Goal: Task Accomplishment & Management: Manage account settings

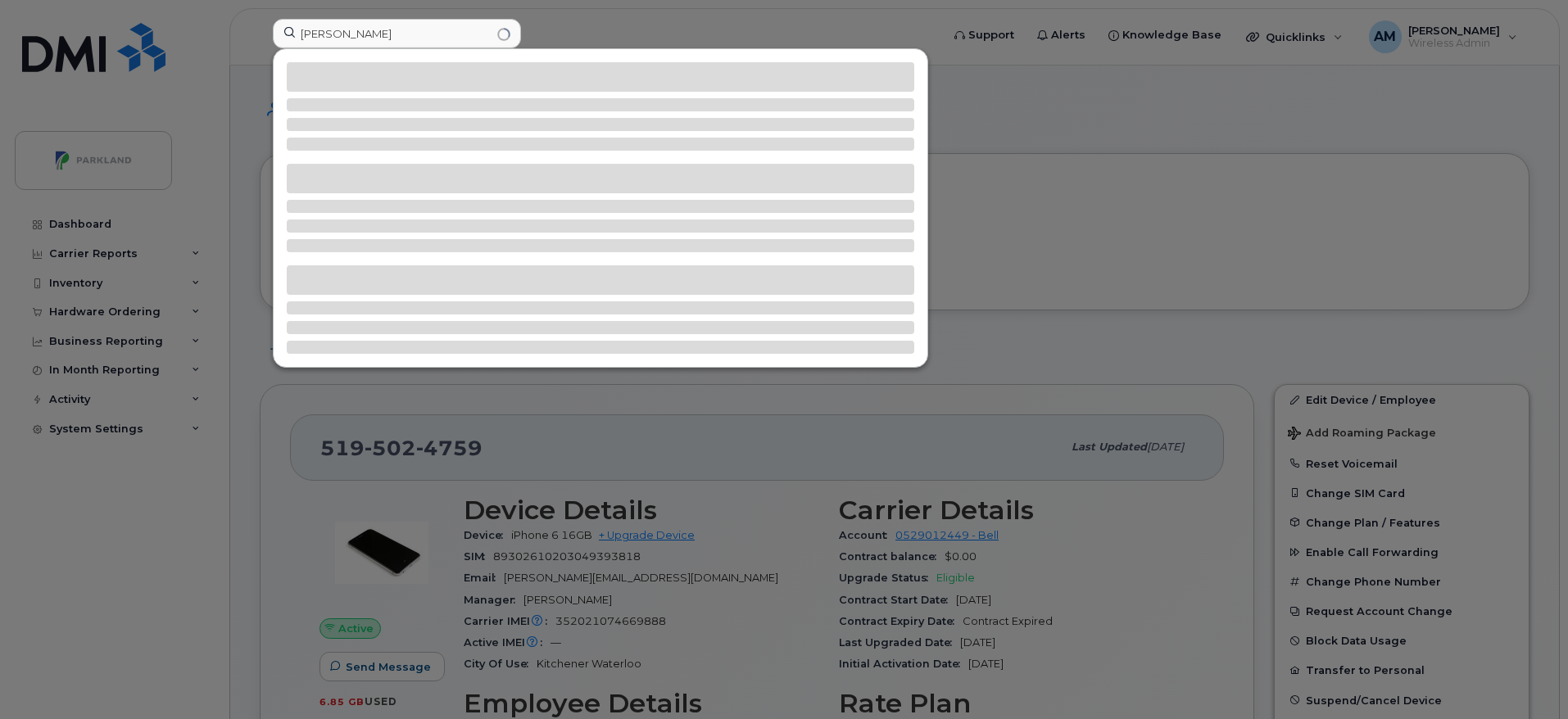
scroll to position [7, 0]
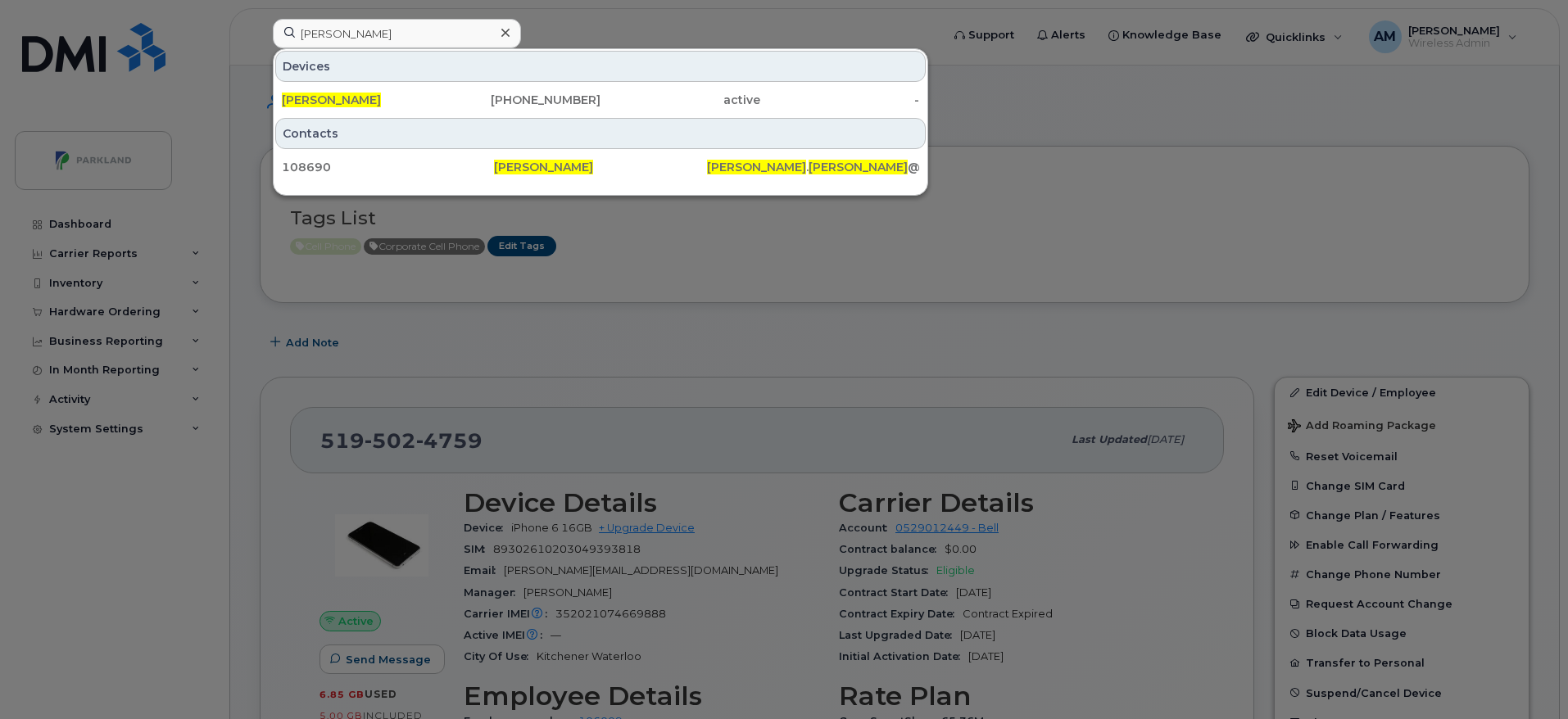
type input "[PERSON_NAME]"
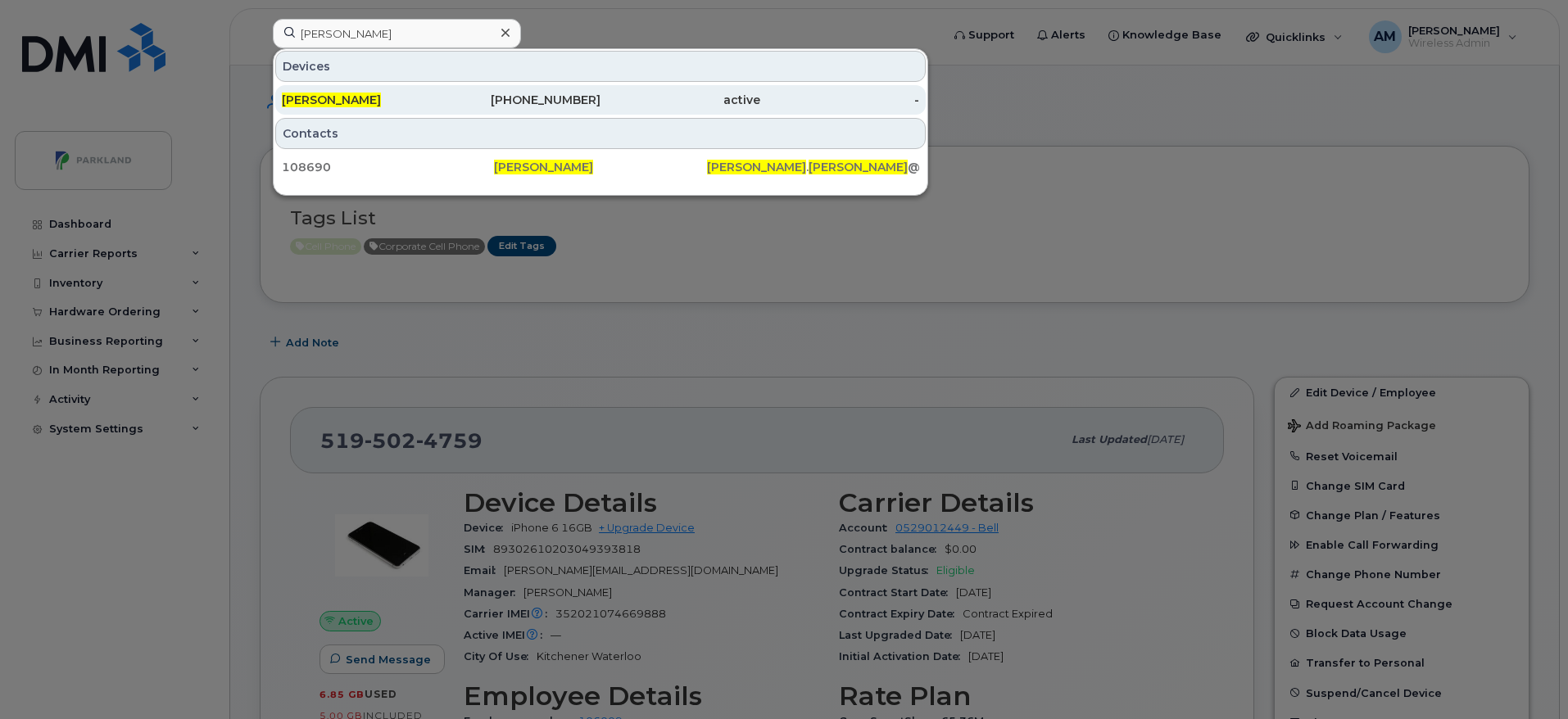
click at [531, 106] on div "604-356-6725" at bounding box center [521, 100] width 159 height 17
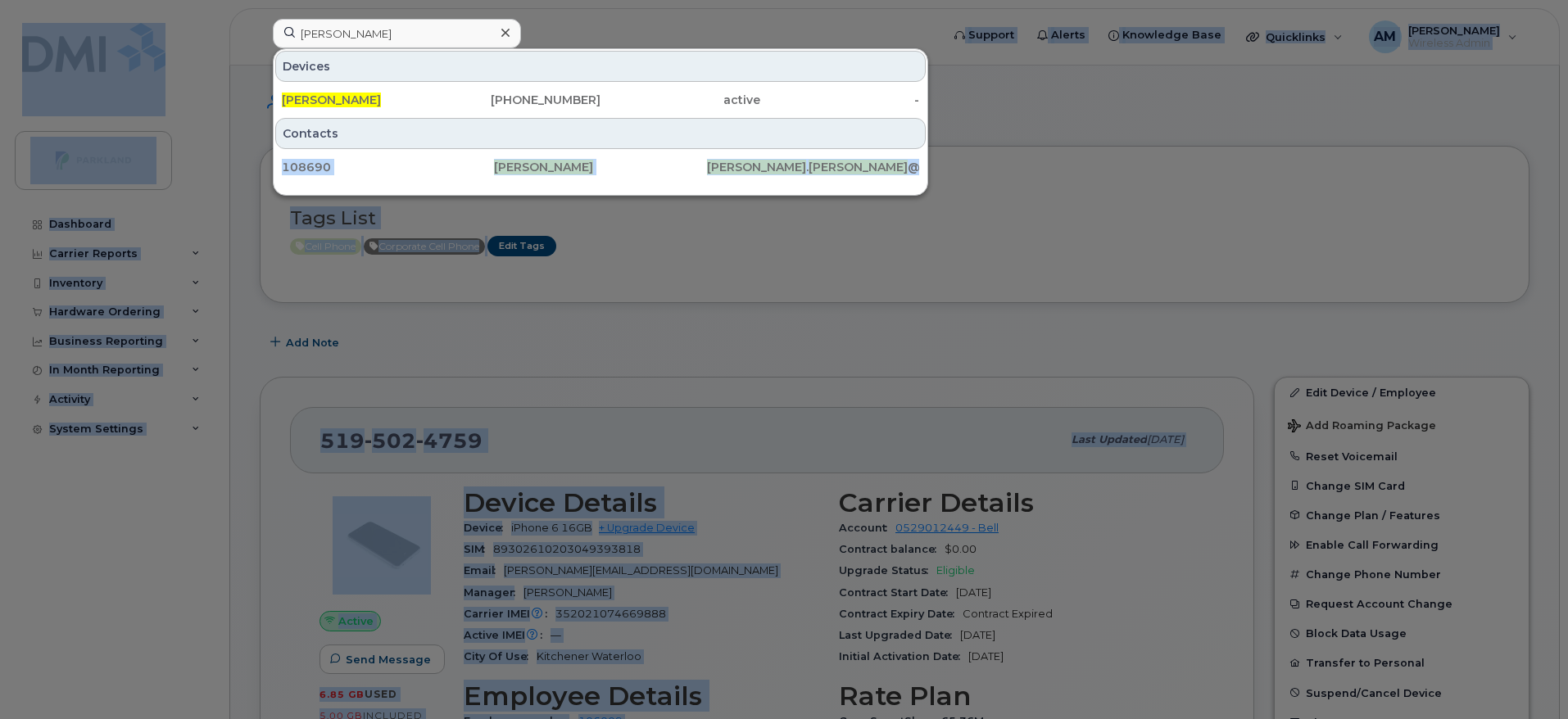
drag, startPoint x: 764, startPoint y: 125, endPoint x: 480, endPoint y: 777, distance: 711.2
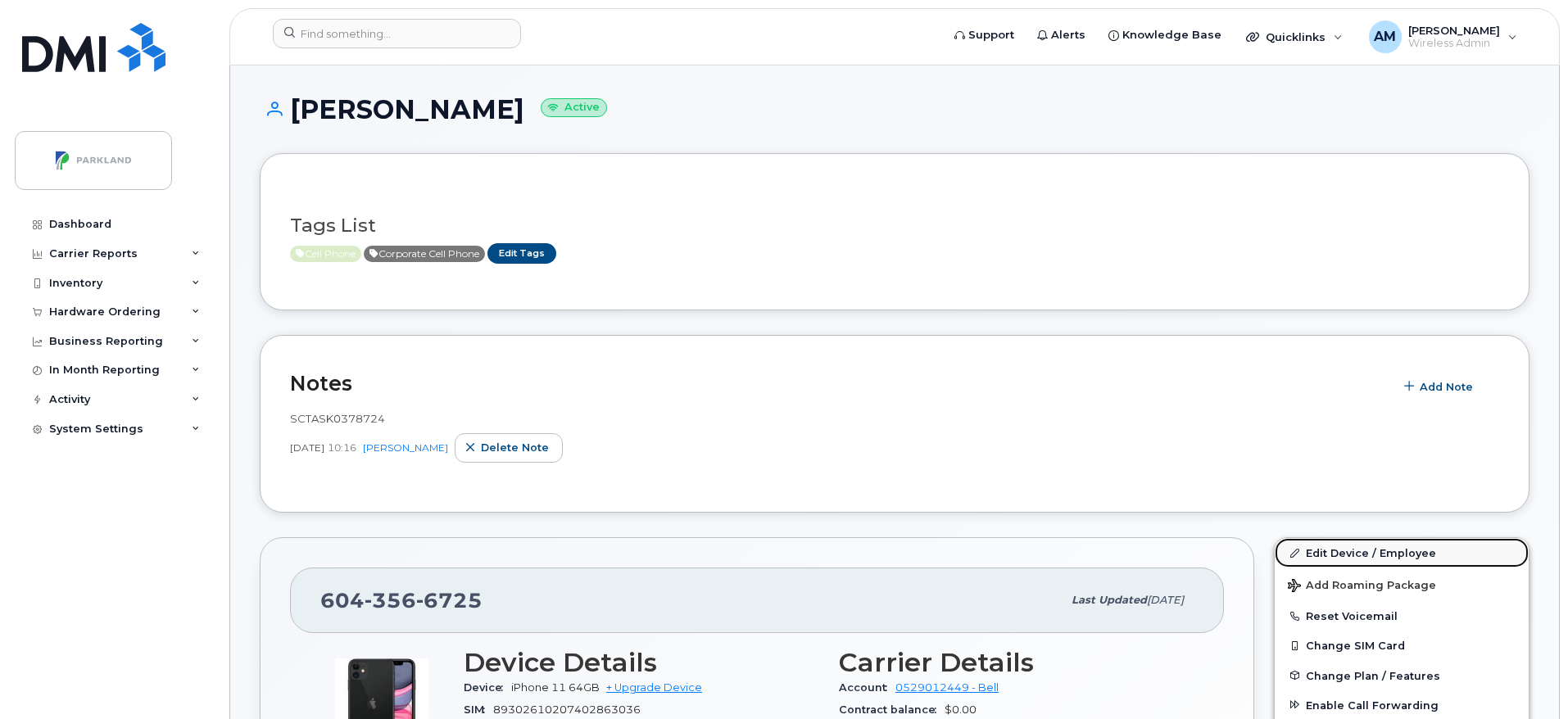
click at [1359, 556] on link "Edit Device / Employee" at bounding box center [1402, 553] width 254 height 30
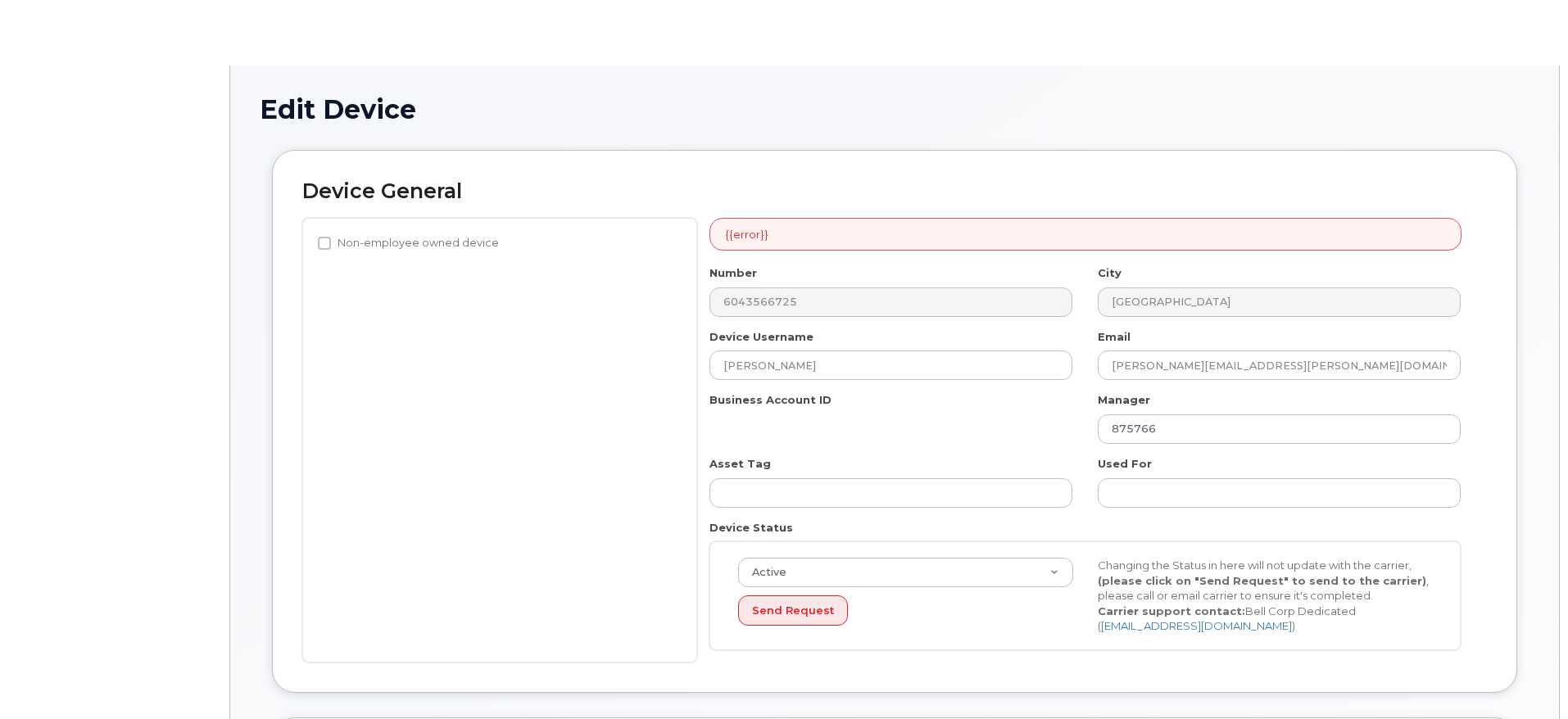
select select "1386638"
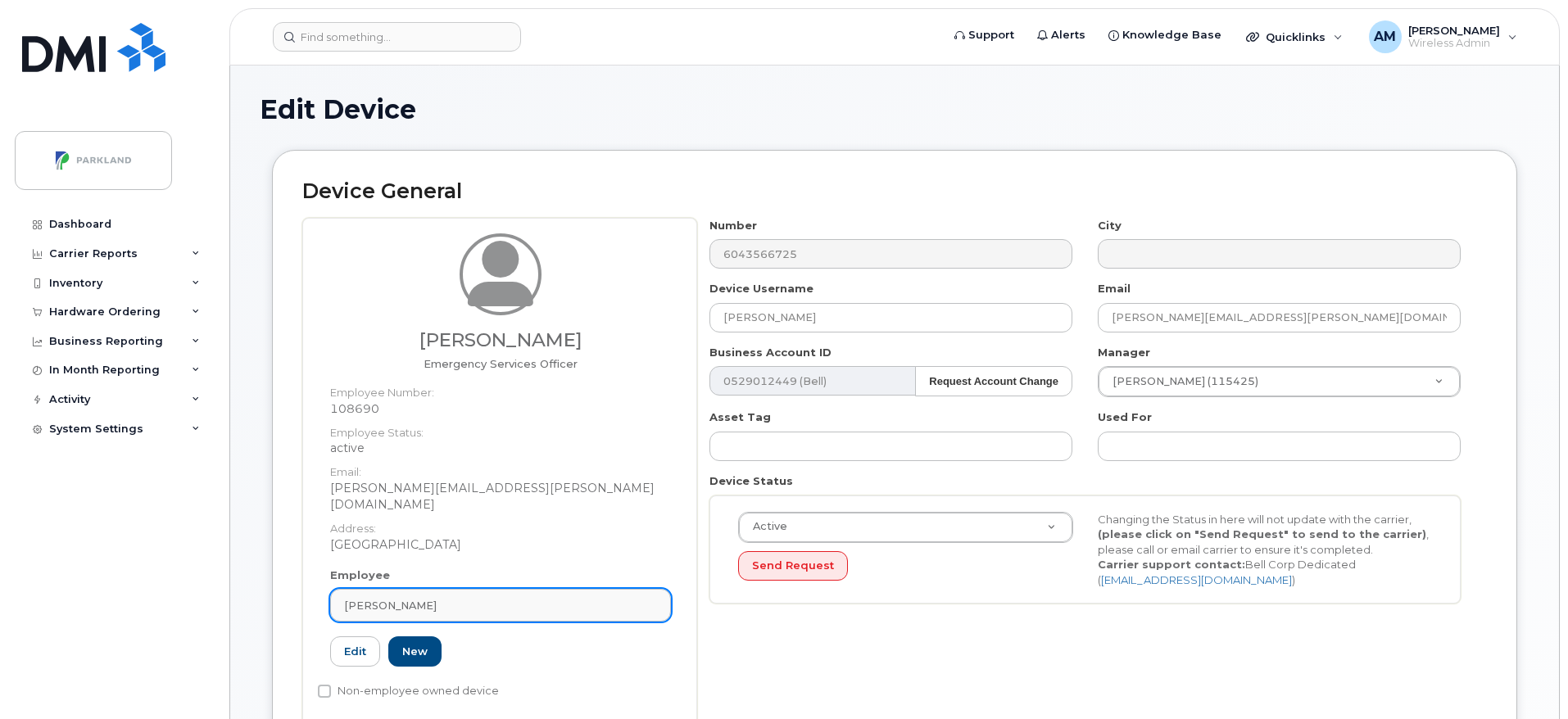
click at [485, 598] on div "[PERSON_NAME]" at bounding box center [500, 605] width 313 height 16
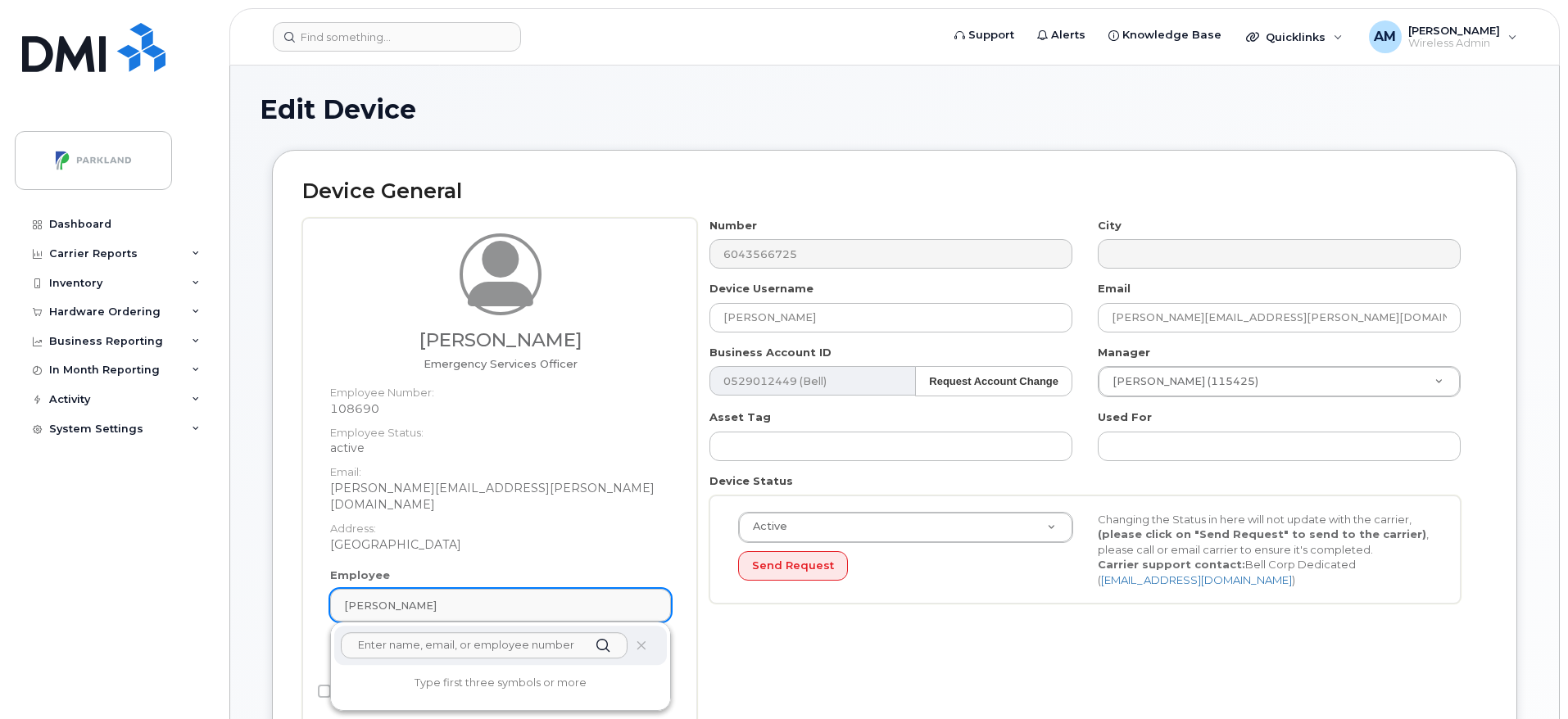
drag, startPoint x: 485, startPoint y: 594, endPoint x: 406, endPoint y: 591, distance: 79.1
click at [406, 598] on div "[PERSON_NAME]" at bounding box center [500, 605] width 313 height 16
paste input "Patryk Labedzki"
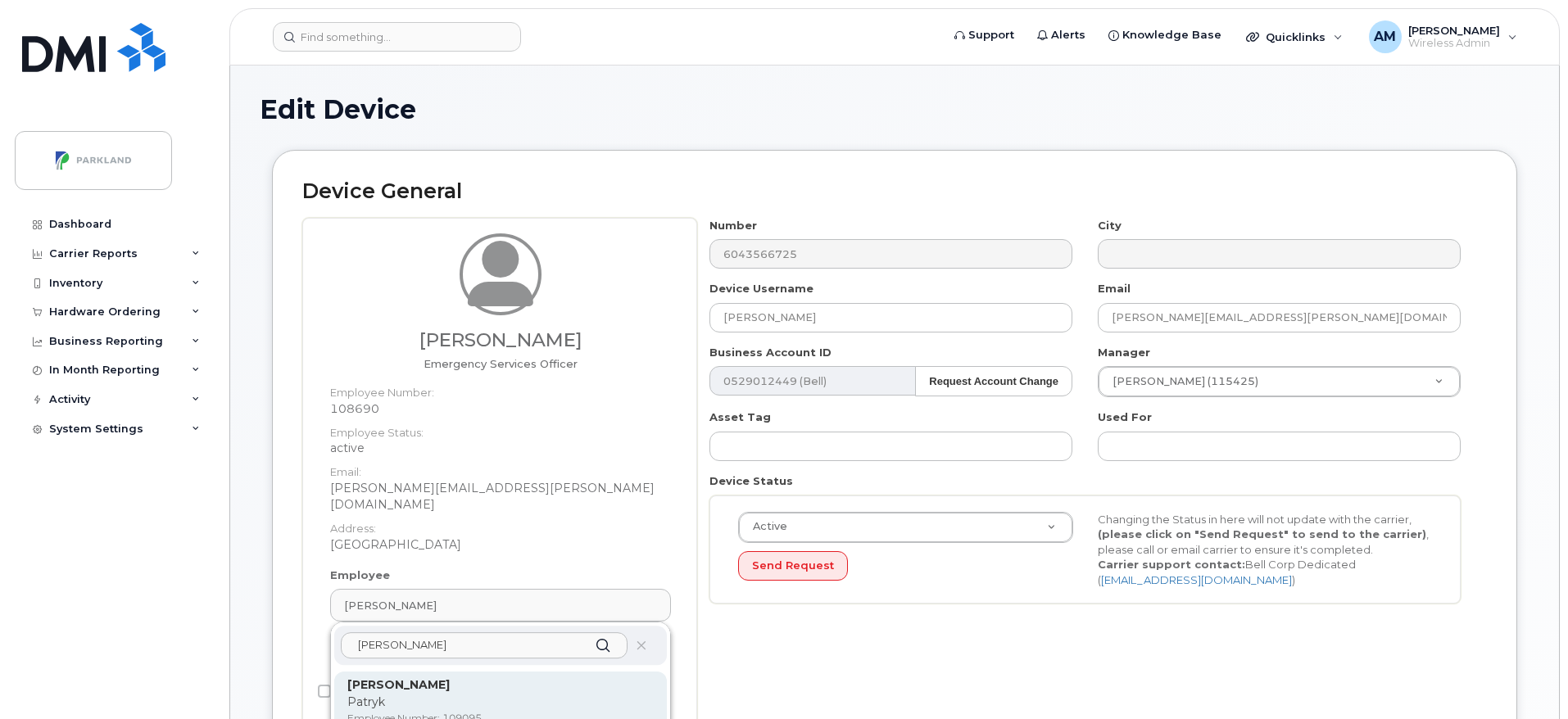
type input "[PERSON_NAME]"
click at [451, 711] on p "Employee Number: 109095" at bounding box center [500, 718] width 306 height 15
type input "Patryk Labedzki"
type input "patryk.labedzki@parkland.ca"
type input "586984"
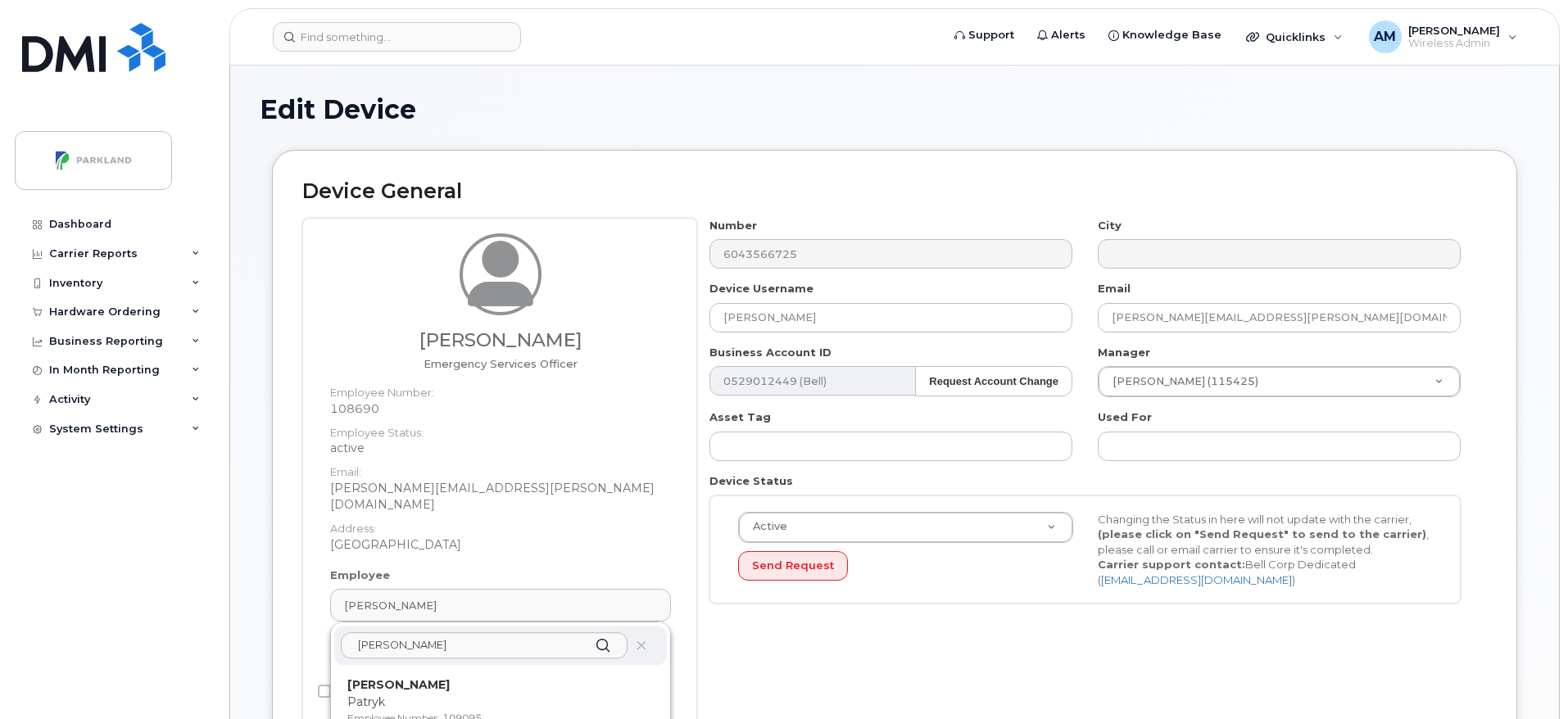
type input "109095"
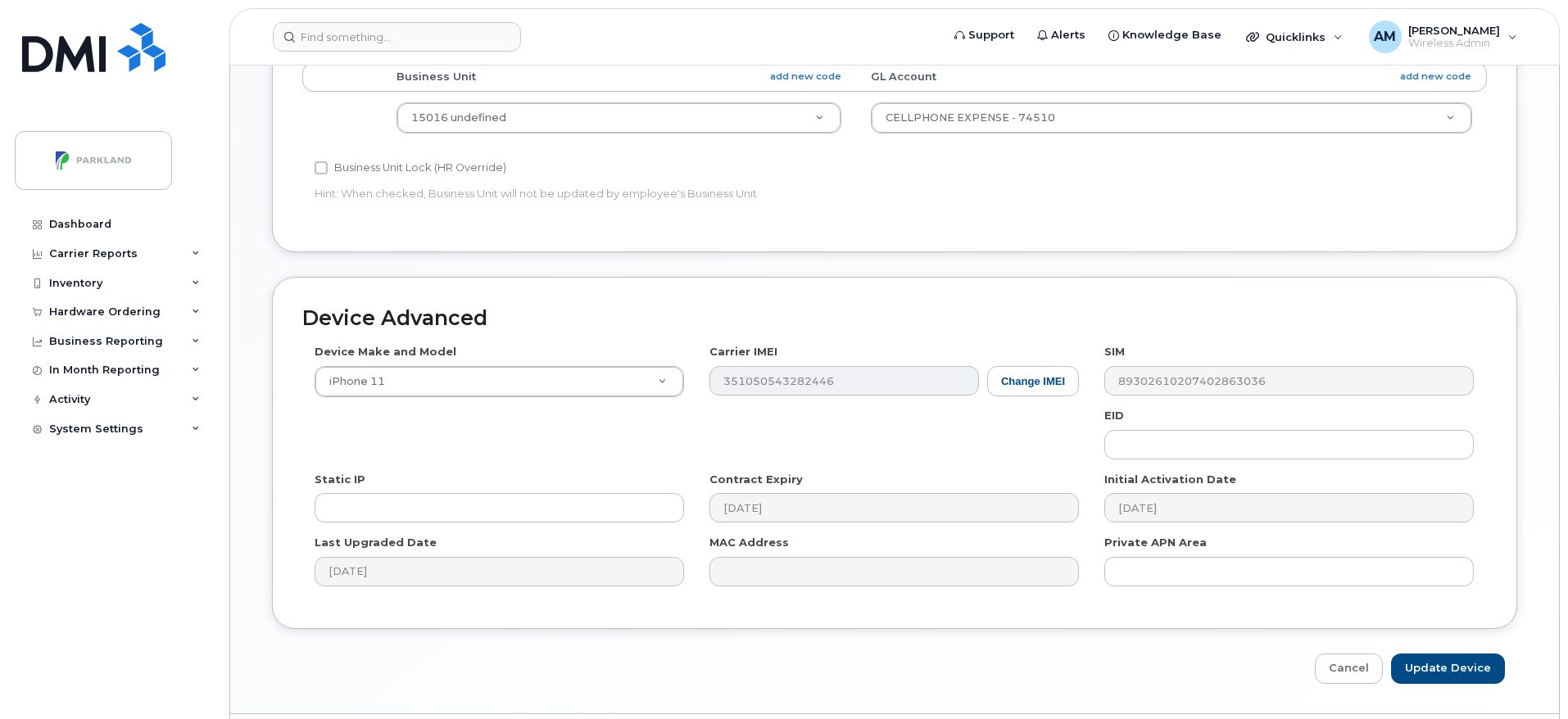
scroll to position [732, 0]
click at [1461, 669] on input "Update Device" at bounding box center [1448, 674] width 114 height 31
type input "Saving..."
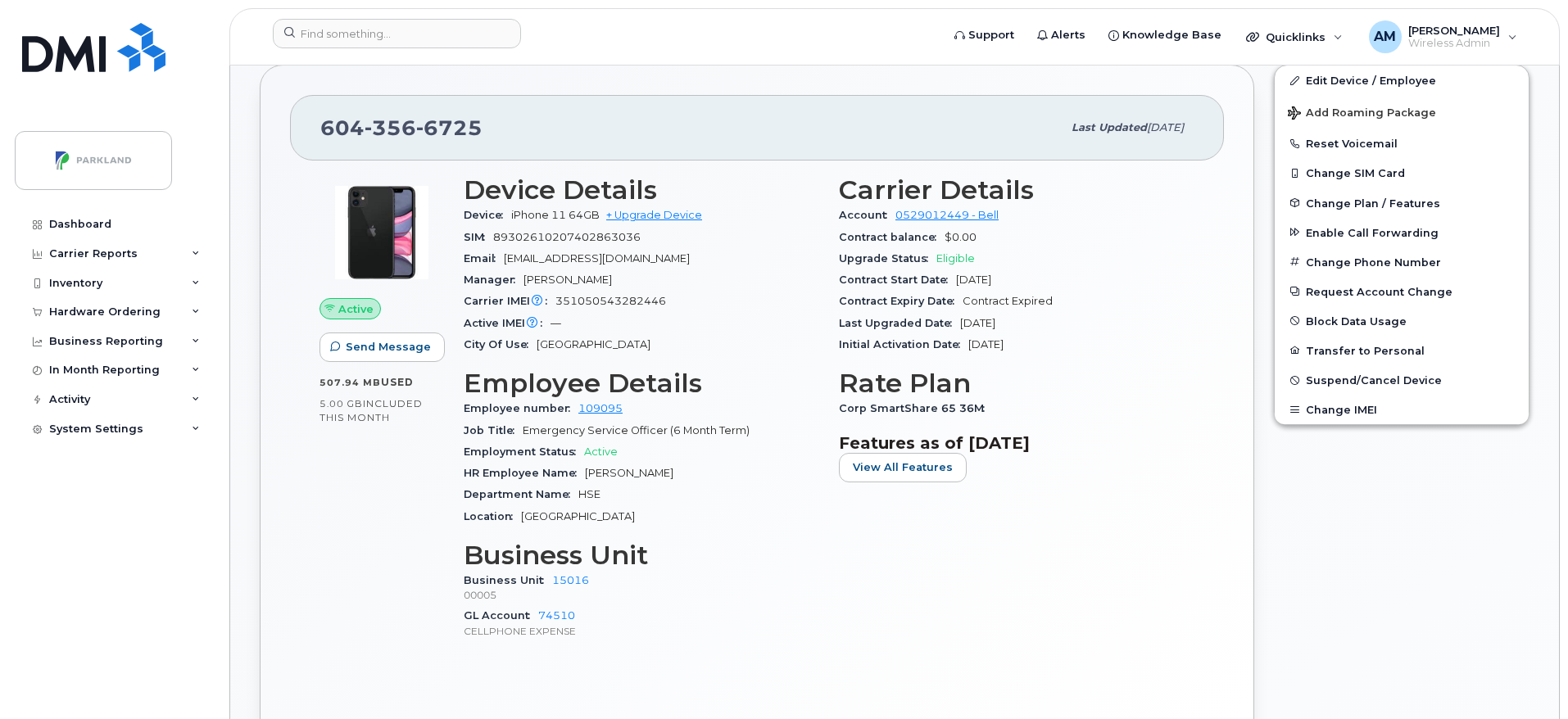
scroll to position [475, 0]
click at [499, 235] on span "89302610207402863036" at bounding box center [566, 235] width 148 height 12
click at [1456, 93] on button "Add Roaming Package" at bounding box center [1402, 110] width 254 height 34
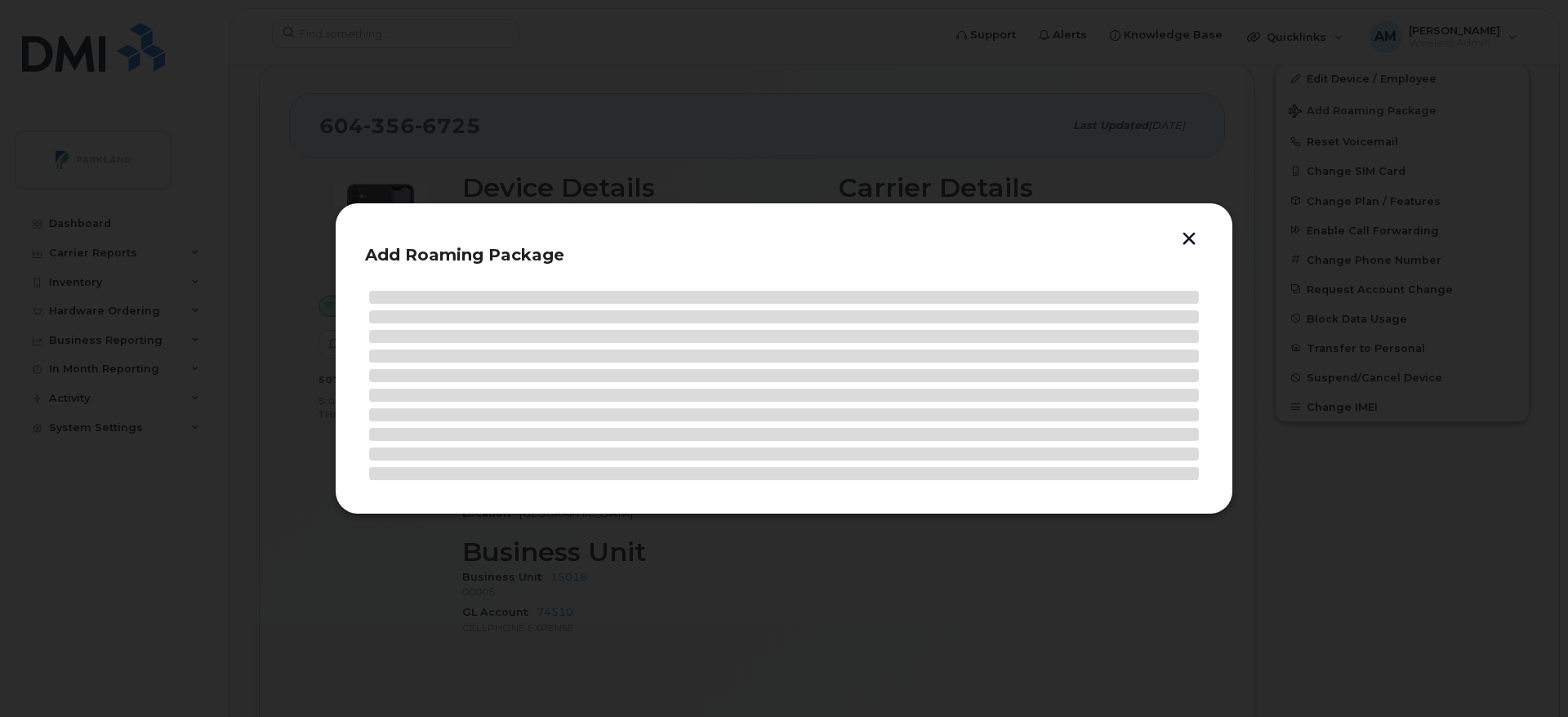
click at [1199, 233] on button "button" at bounding box center [1189, 240] width 25 height 17
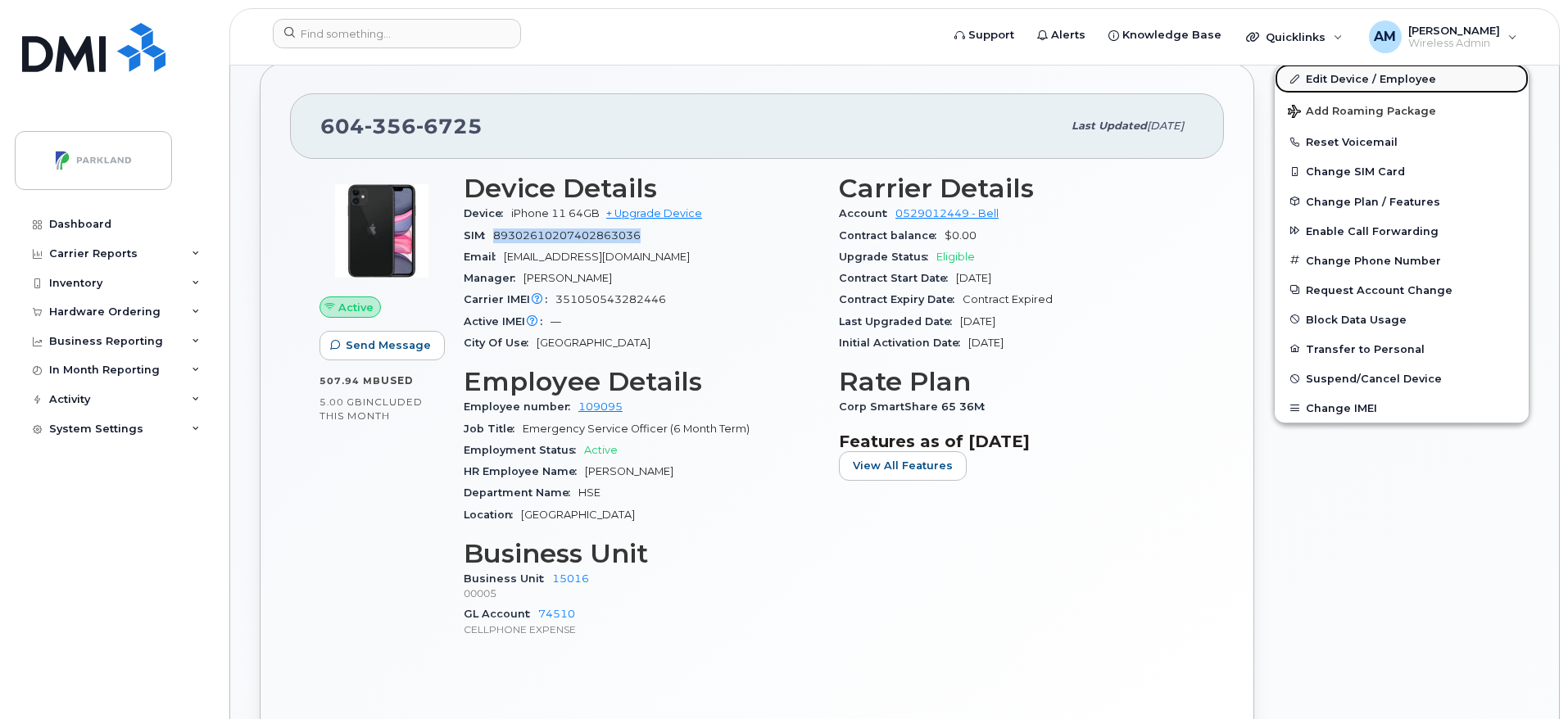
click at [1424, 86] on link "Edit Device / Employee" at bounding box center [1402, 78] width 254 height 30
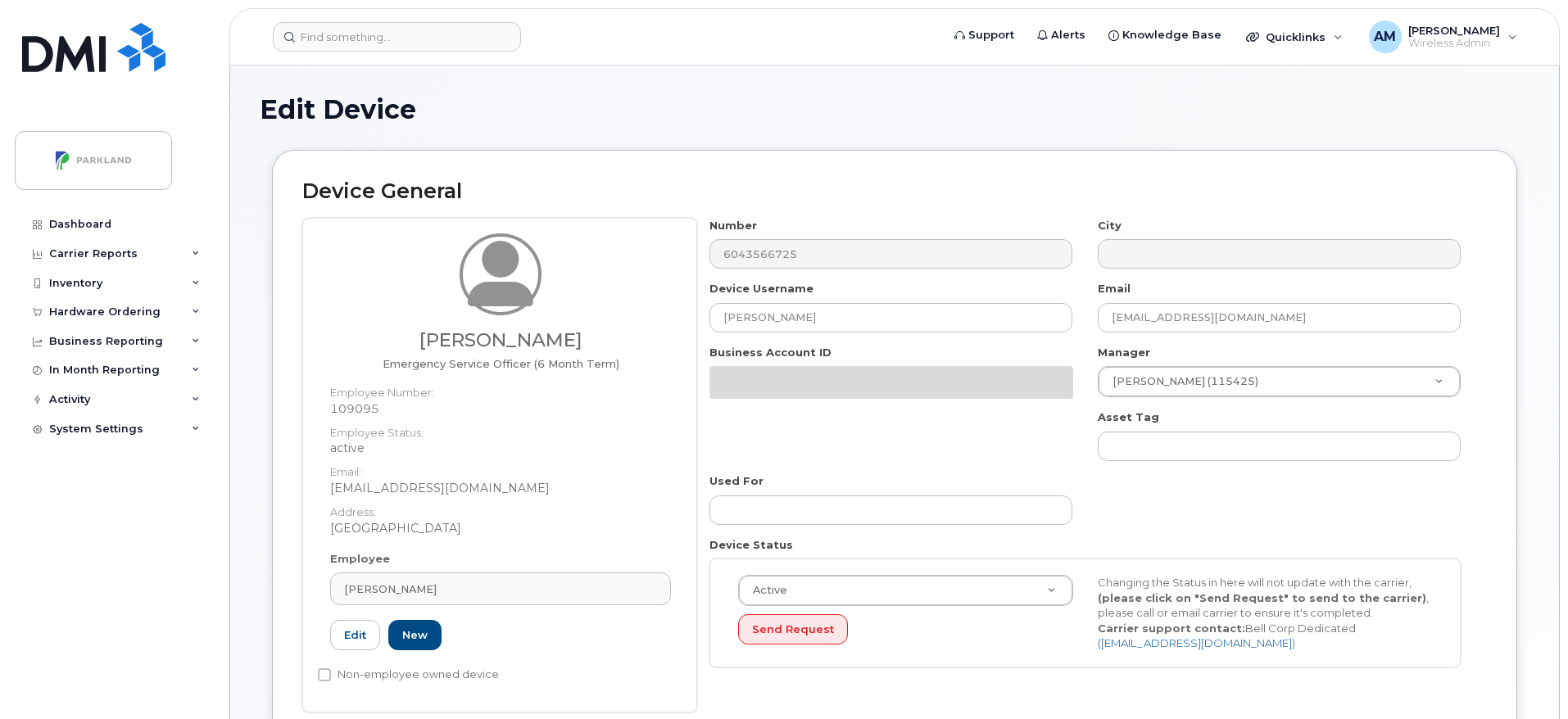
select select "1386638"
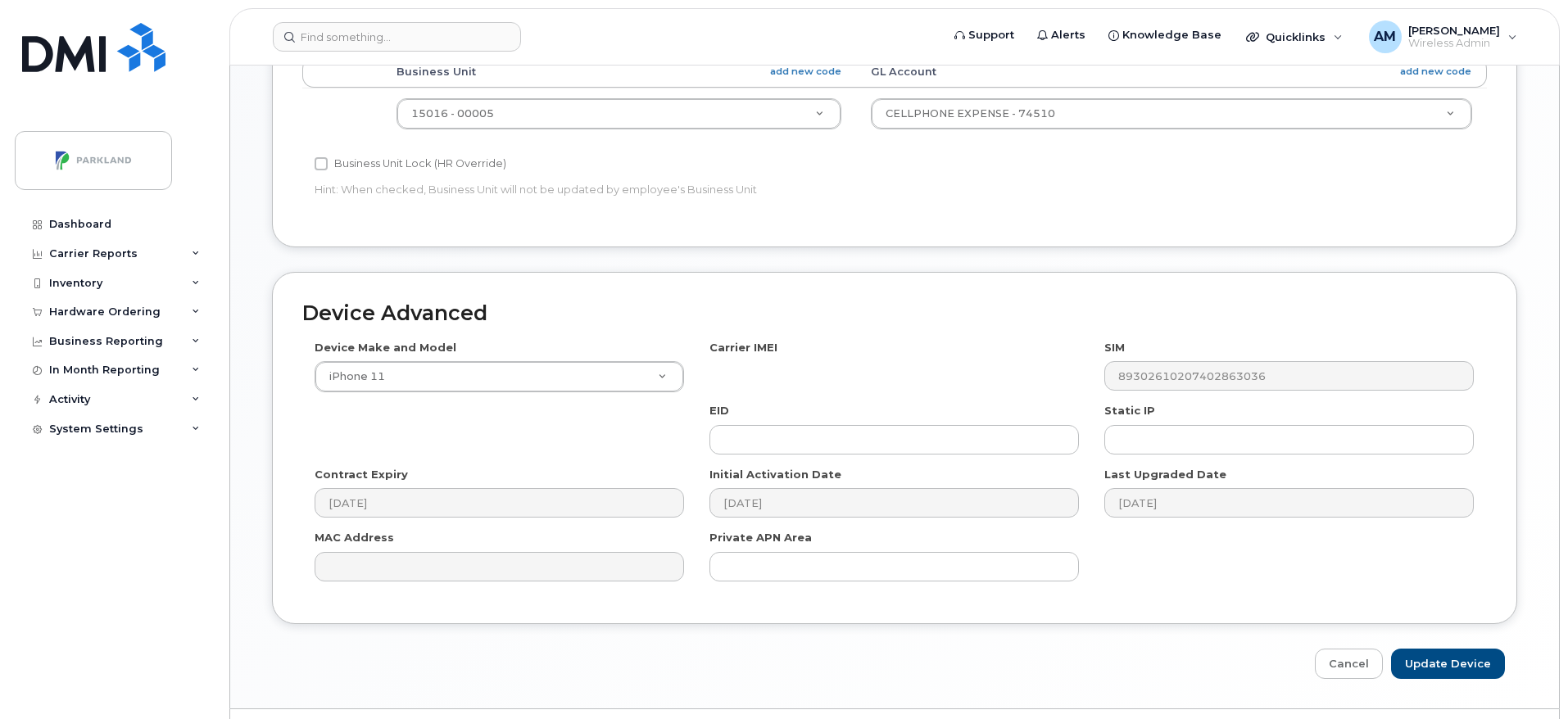
scroll to position [819, 0]
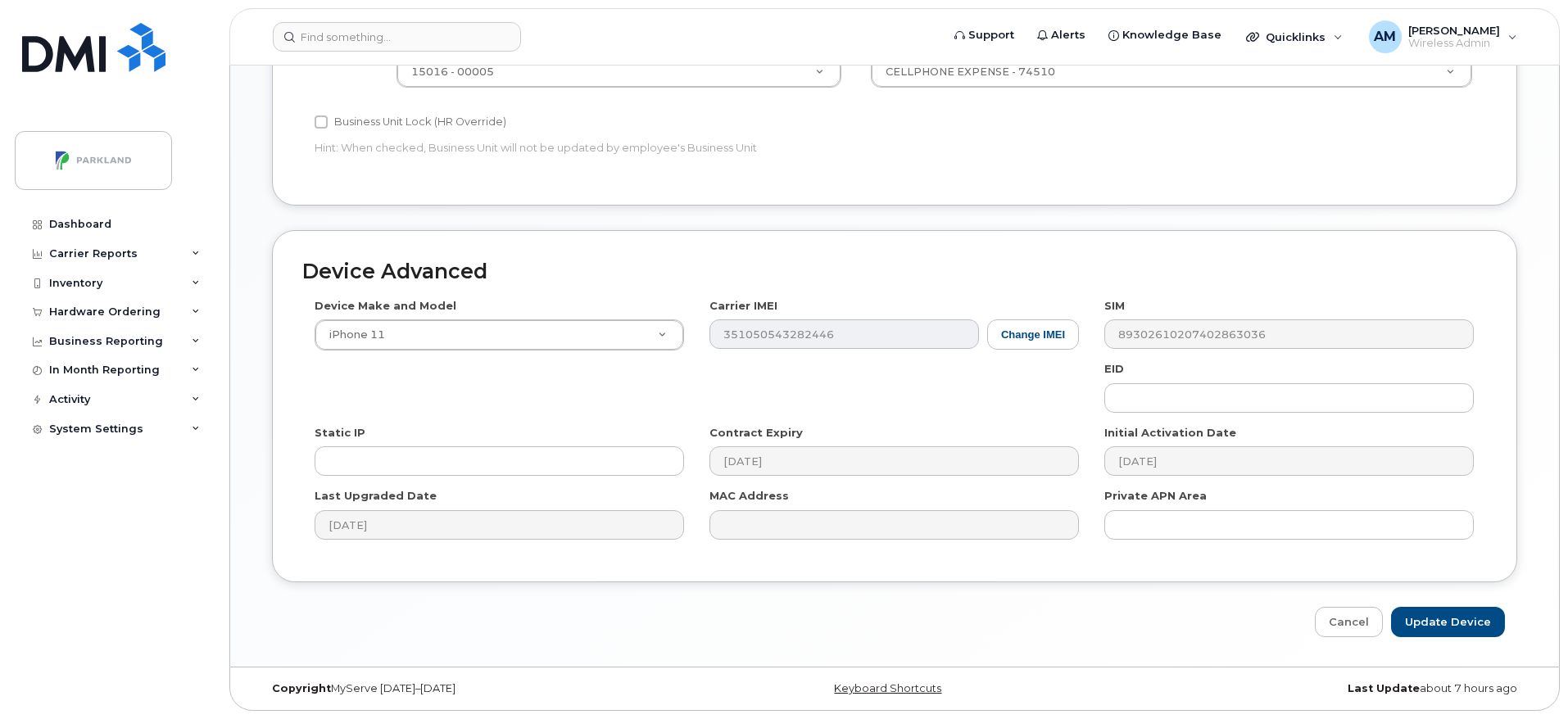
drag, startPoint x: 1272, startPoint y: 337, endPoint x: 1171, endPoint y: 299, distance: 107.9
click at [1171, 299] on div "SIM 89302610207402863036" at bounding box center [1290, 324] width 395 height 52
